Goal: Task Accomplishment & Management: Complete application form

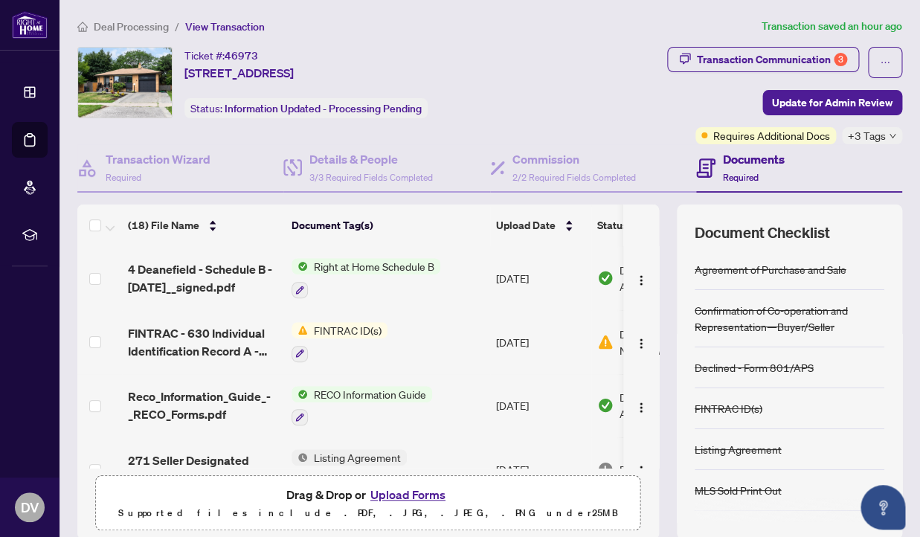
click at [364, 328] on span "FINTRAC ID(s)" at bounding box center [348, 330] width 80 height 16
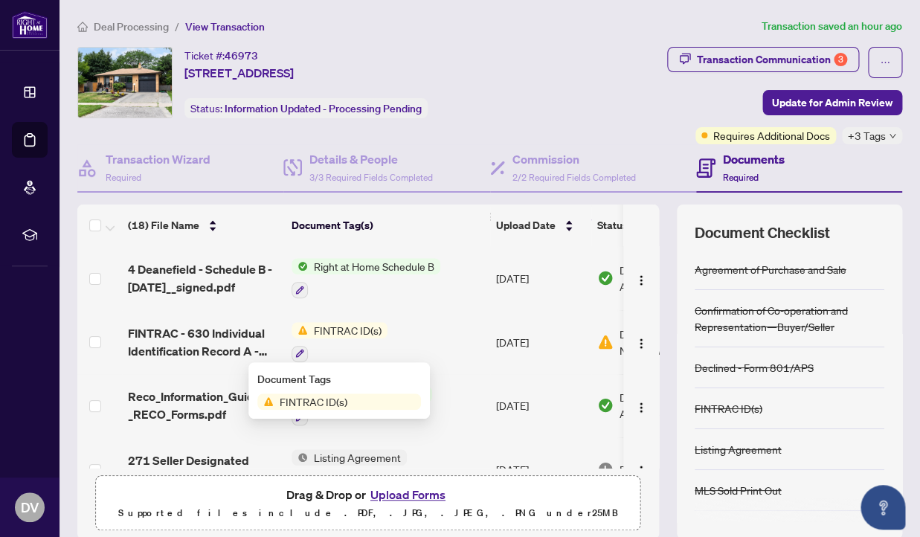
click at [317, 410] on div "Document Tags FINTRAC ID(s)" at bounding box center [338, 390] width 181 height 57
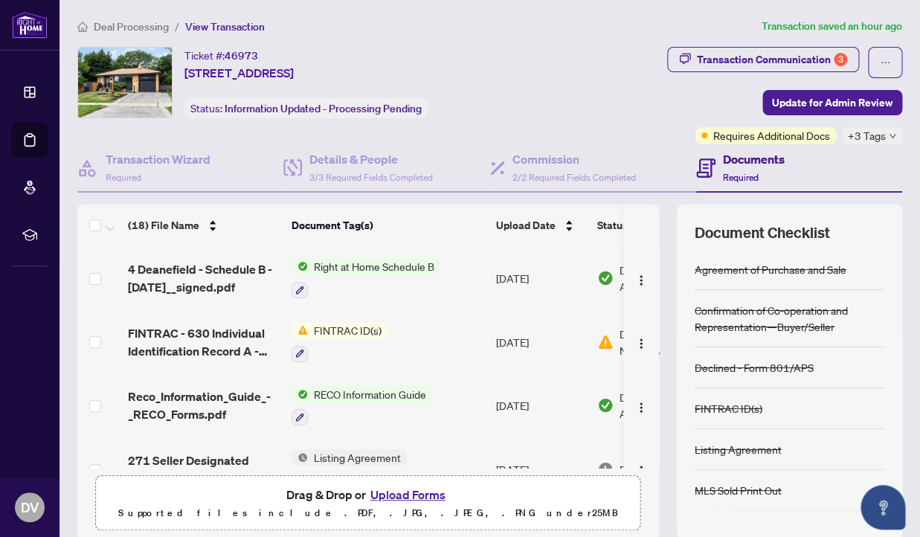
click at [343, 329] on span "FINTRAC ID(s)" at bounding box center [348, 330] width 80 height 16
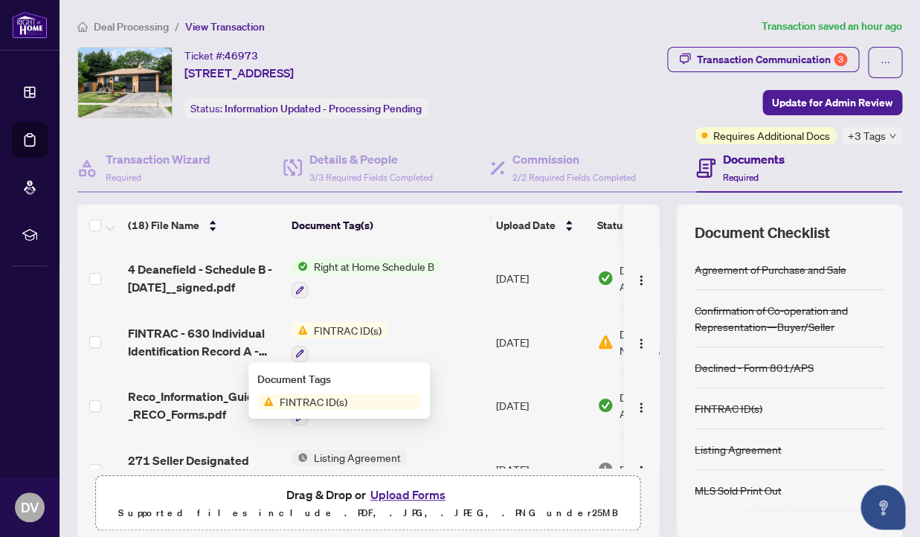
click at [295, 405] on span "FINTRAC ID(s)" at bounding box center [314, 401] width 80 height 16
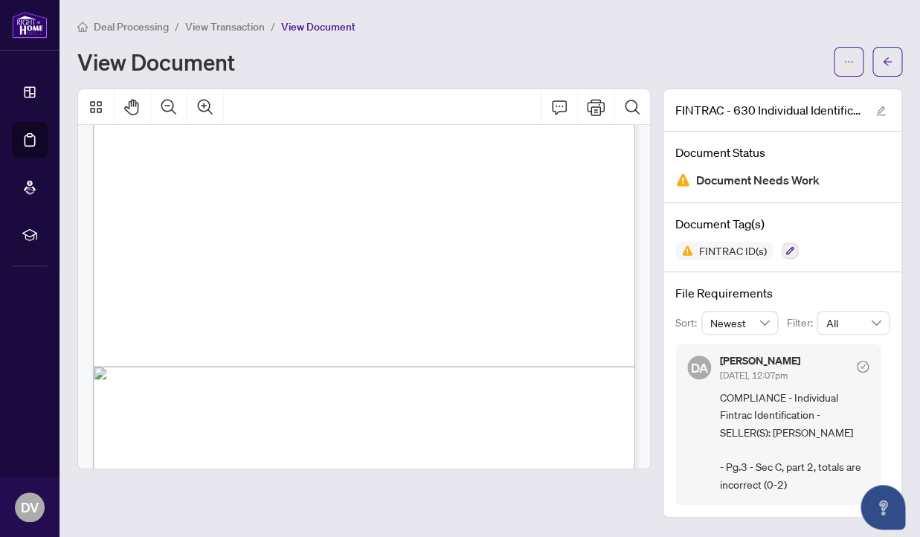
scroll to position [1786, 0]
drag, startPoint x: 448, startPoint y: 353, endPoint x: 455, endPoint y: 361, distance: 10.5
click at [455, 361] on div "Individual Identification Information Record Form 630 for use in the Province o…" at bounding box center [415, 208] width 645 height 834
click at [456, 356] on div "Individual Identification Information Record Form 630 for use in the Province o…" at bounding box center [415, 208] width 645 height 834
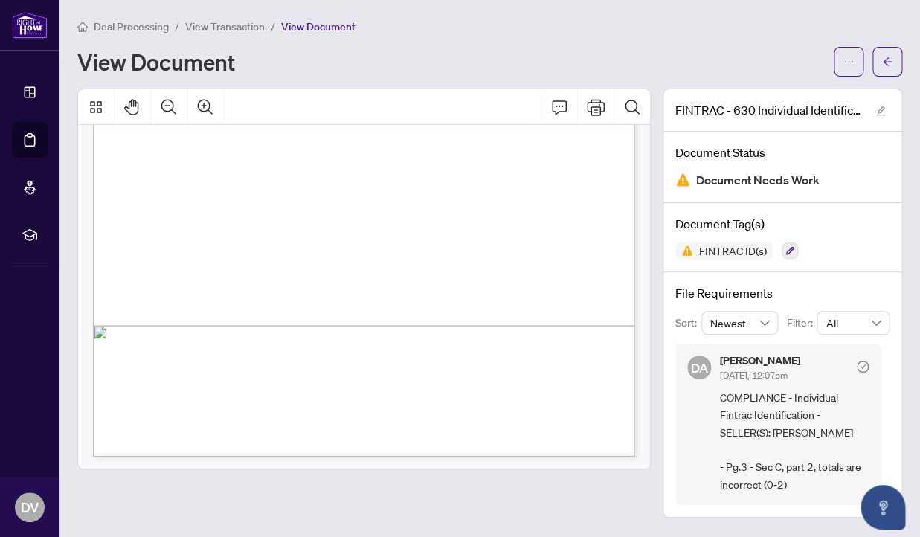
scroll to position [1834, 0]
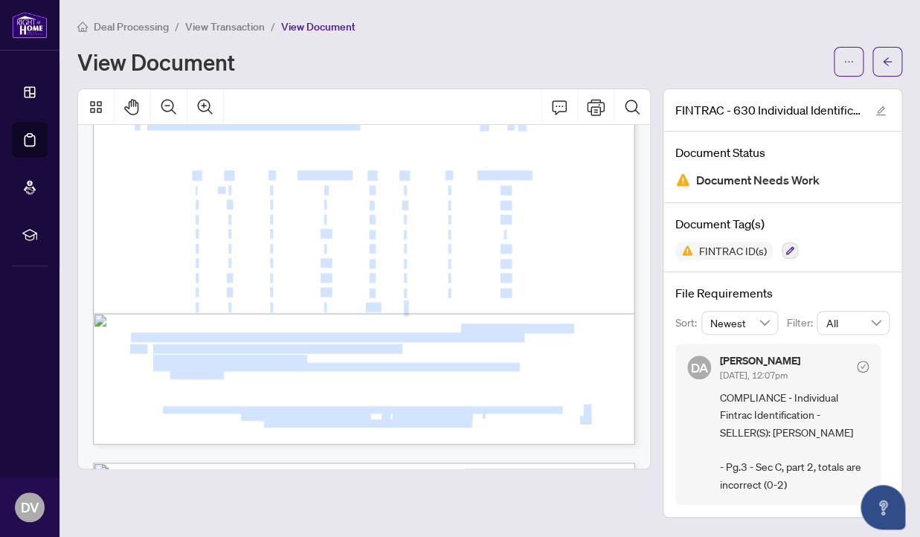
drag, startPoint x: 448, startPoint y: 306, endPoint x: 462, endPoint y: 329, distance: 26.7
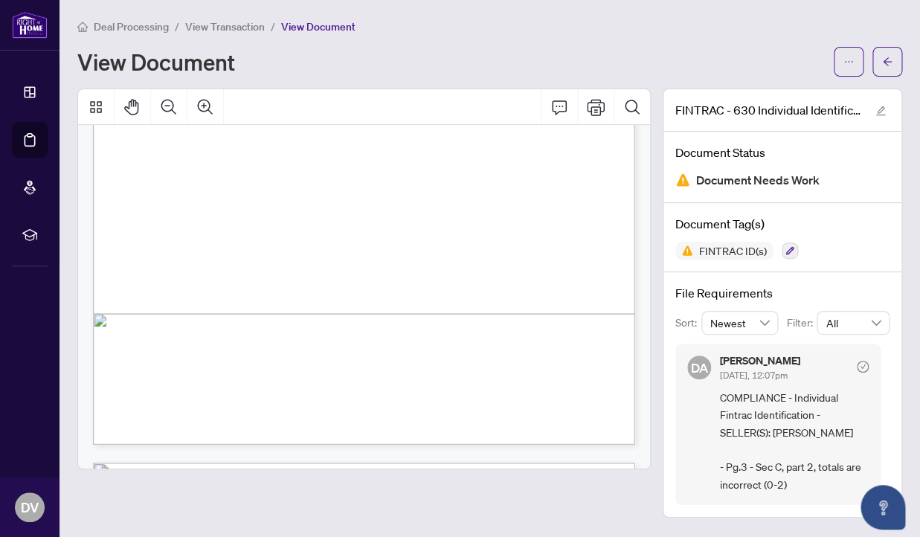
click at [448, 312] on div "Individual Identification Information Record Form 630 for use in the Province o…" at bounding box center [415, 160] width 645 height 834
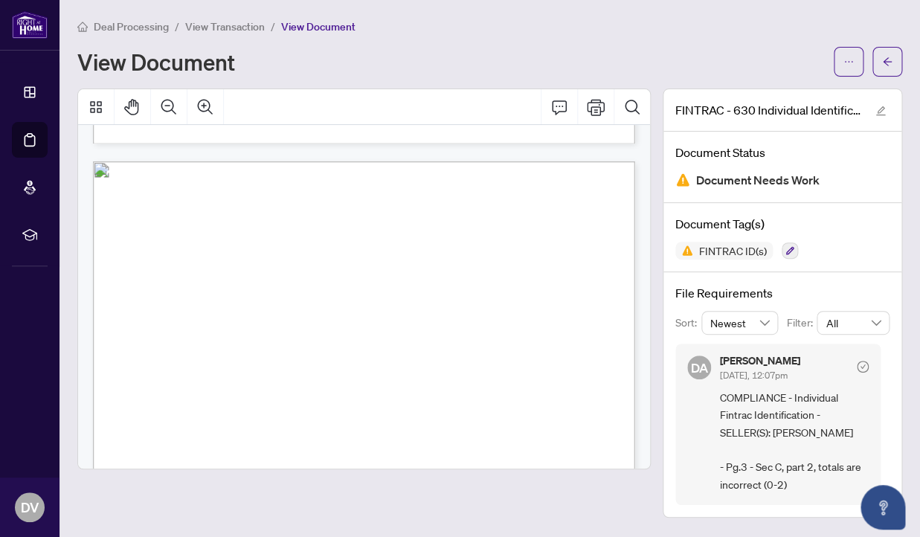
scroll to position [0, 0]
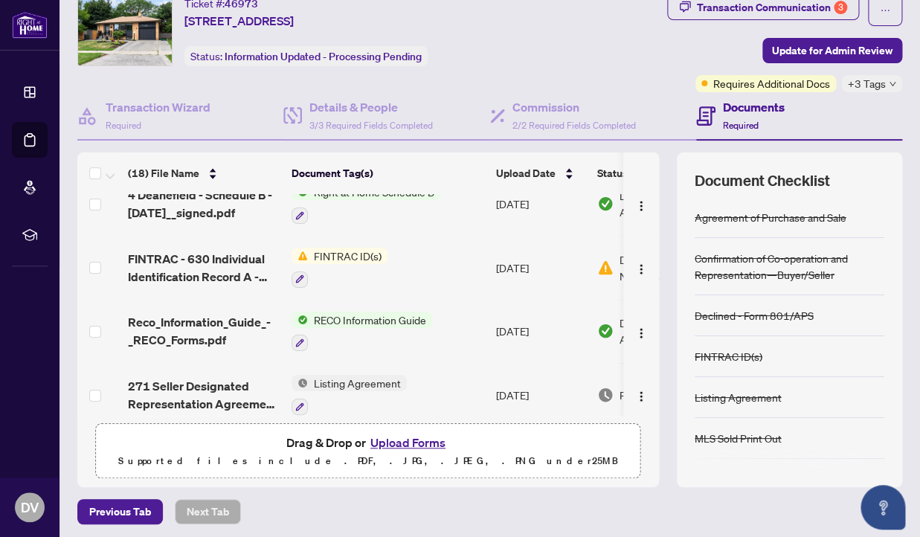
scroll to position [109, 0]
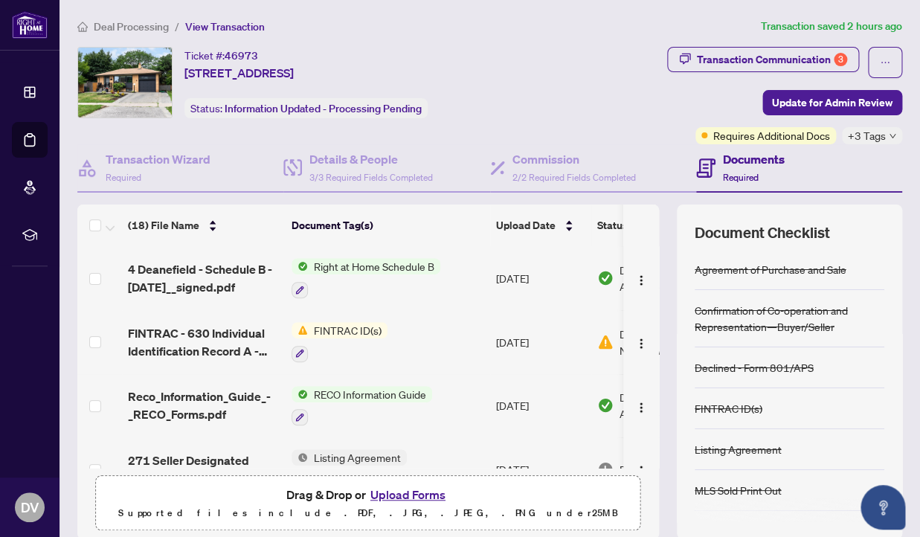
click at [409, 497] on button "Upload Forms" at bounding box center [408, 494] width 84 height 19
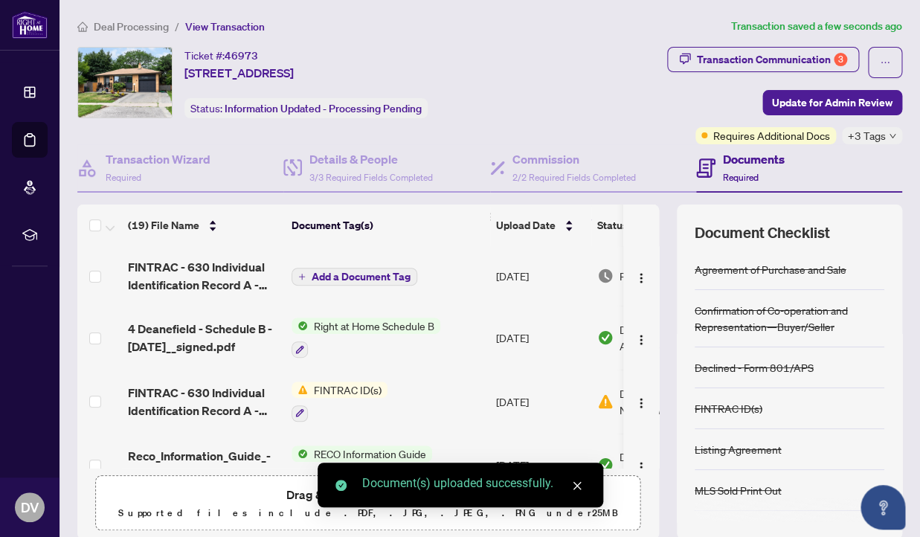
click at [378, 283] on button "Add a Document Tag" at bounding box center [354, 277] width 126 height 18
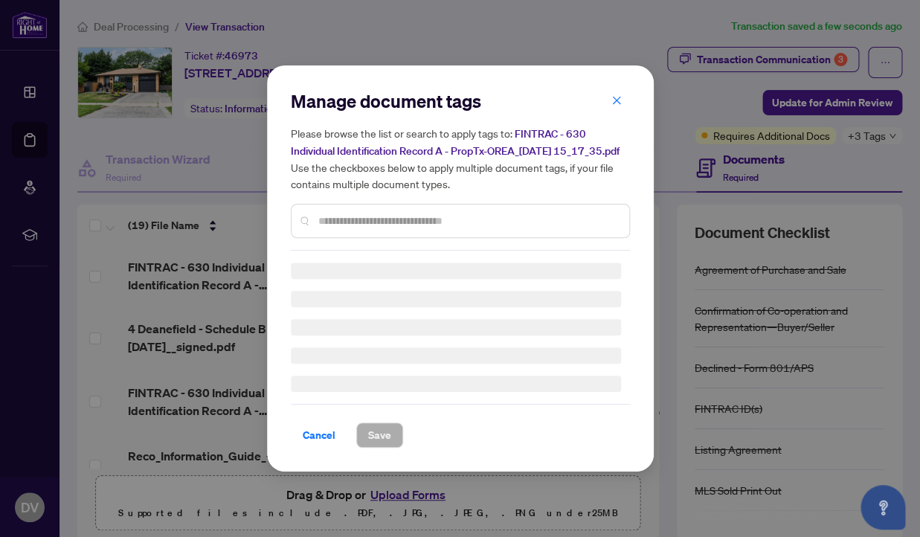
click at [371, 228] on div "Manage document tags Please browse the list or search to apply tags to: FINTRAC…" at bounding box center [460, 169] width 339 height 161
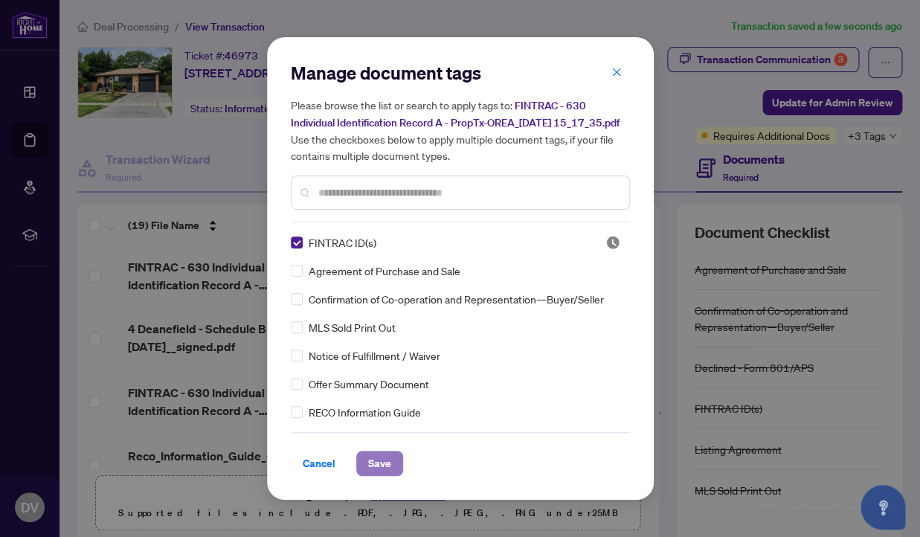
click at [381, 474] on span "Save" at bounding box center [379, 463] width 23 height 24
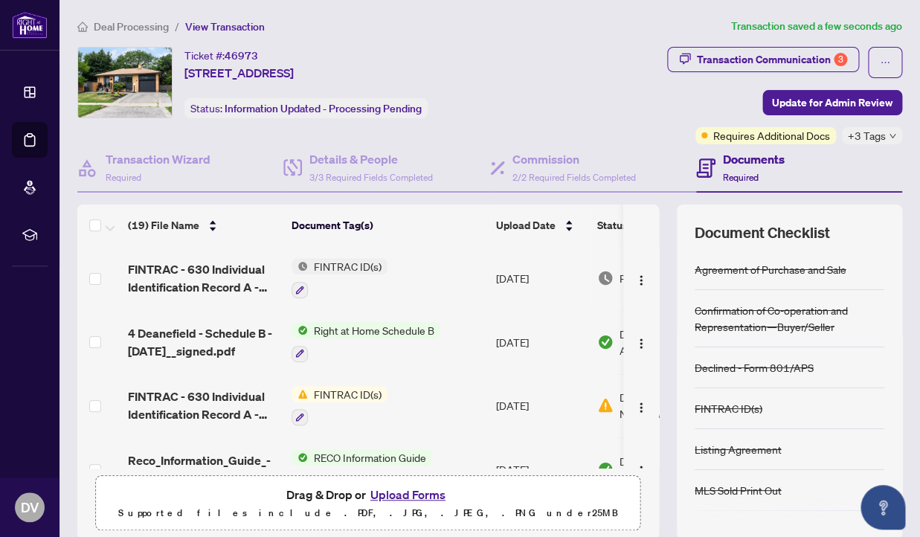
click at [422, 494] on button "Upload Forms" at bounding box center [408, 494] width 84 height 19
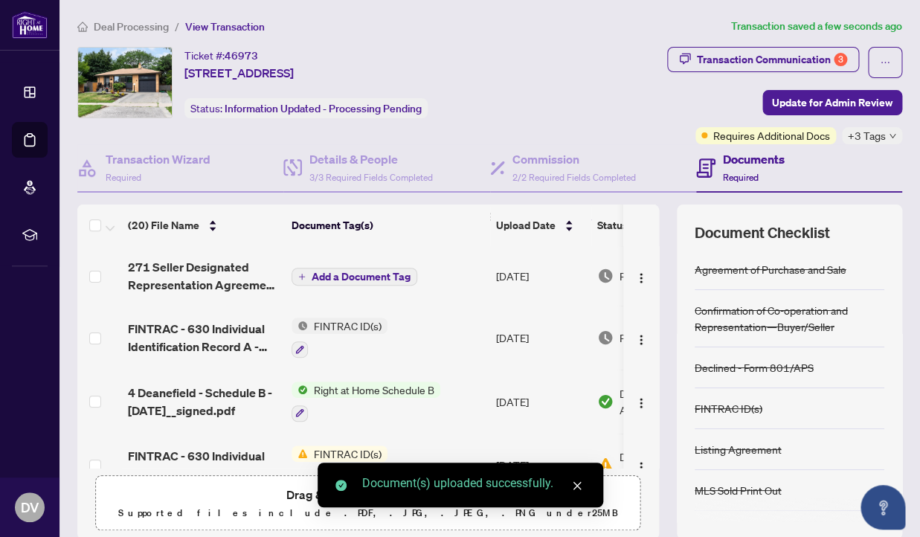
click at [378, 273] on span "Add a Document Tag" at bounding box center [361, 276] width 99 height 10
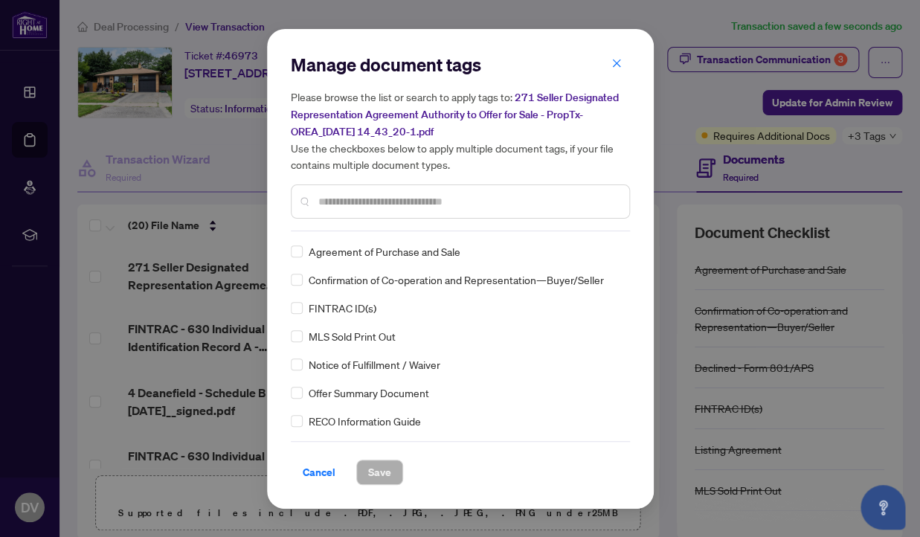
click at [411, 201] on input "text" at bounding box center [467, 201] width 299 height 16
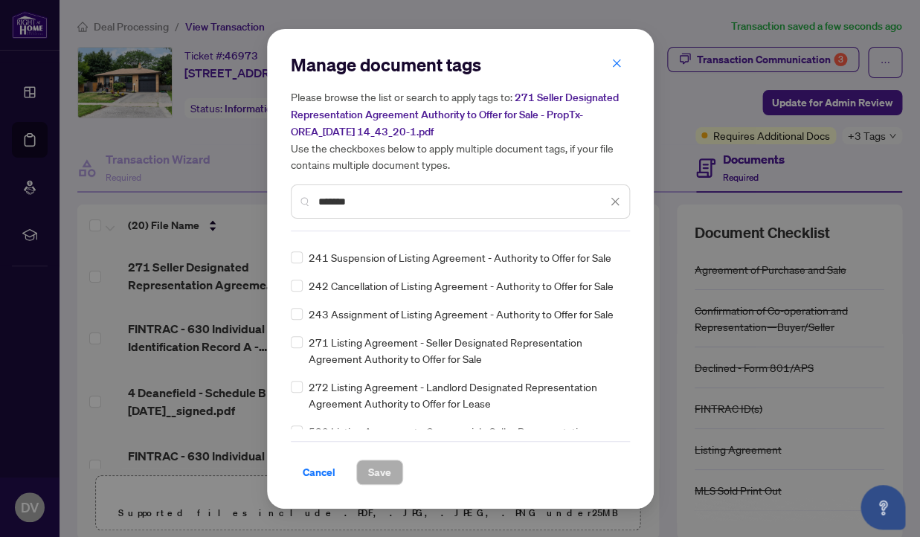
scroll to position [402, 0]
type input "*******"
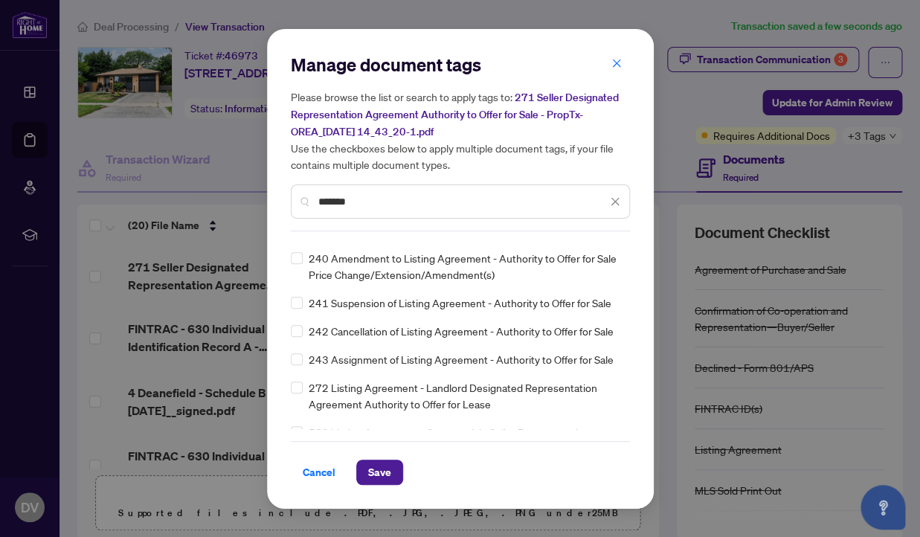
scroll to position [0, 0]
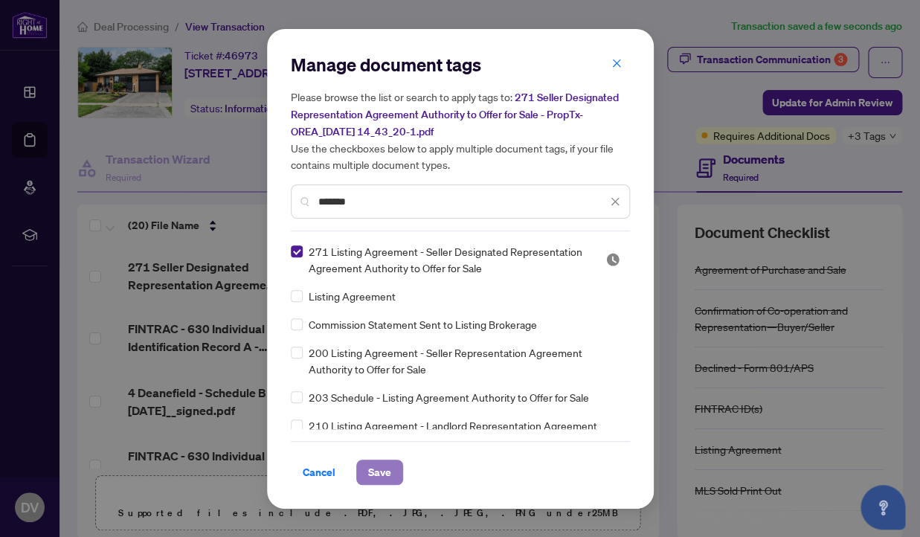
click at [383, 475] on span "Save" at bounding box center [379, 472] width 23 height 24
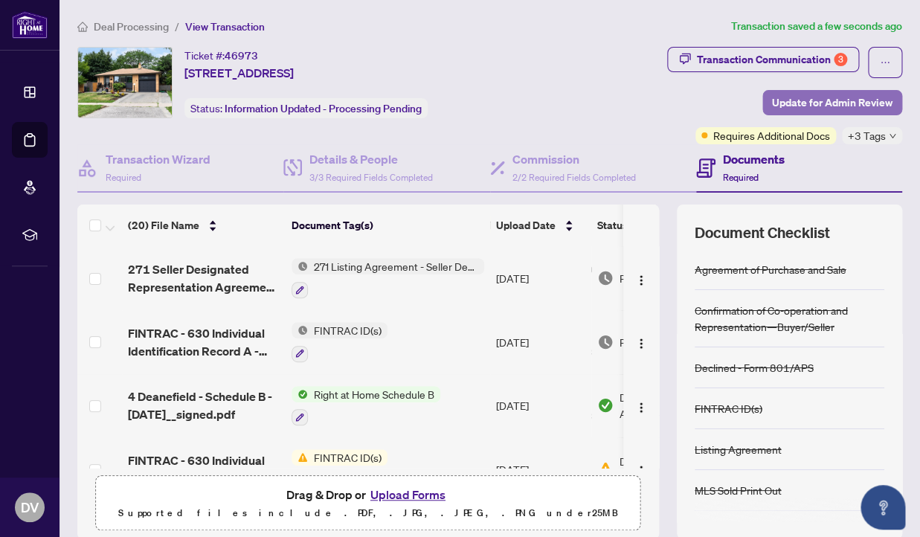
click at [807, 106] on span "Update for Admin Review" at bounding box center [832, 103] width 120 height 24
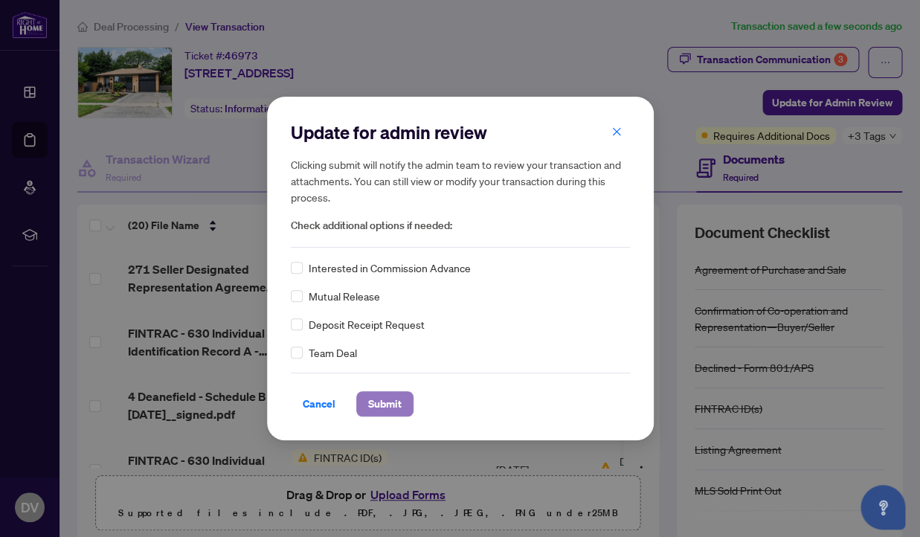
click at [382, 408] on span "Submit" at bounding box center [384, 404] width 33 height 24
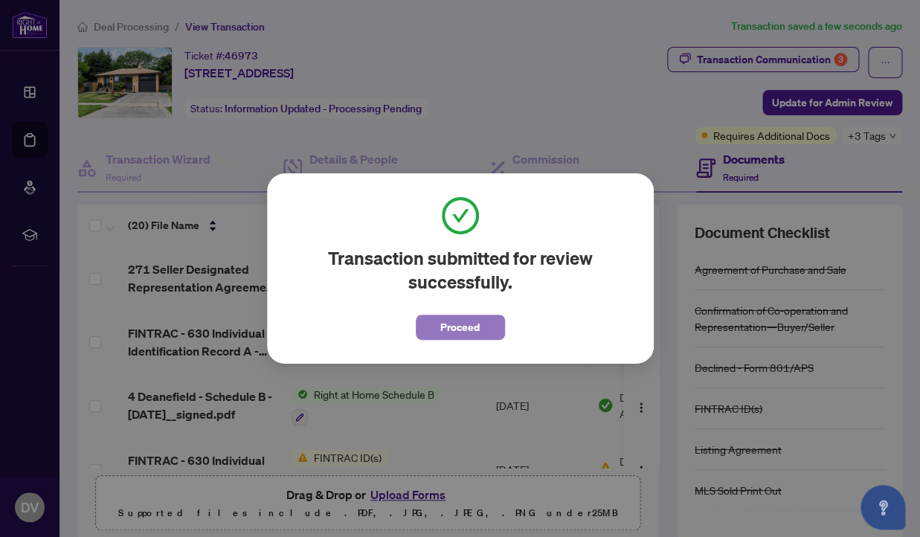
click at [442, 326] on span "Proceed" at bounding box center [459, 327] width 39 height 24
